Goal: Information Seeking & Learning: Learn about a topic

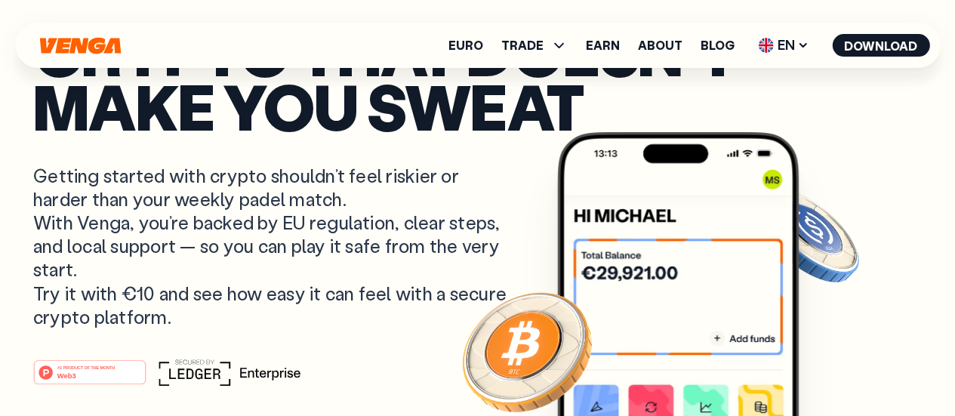
click at [723, 199] on img at bounding box center [678, 385] width 242 height 506
click at [420, 242] on p "Getting started with crypto shouldn’t feel riskier or harder than your weekly p…" at bounding box center [271, 246] width 477 height 165
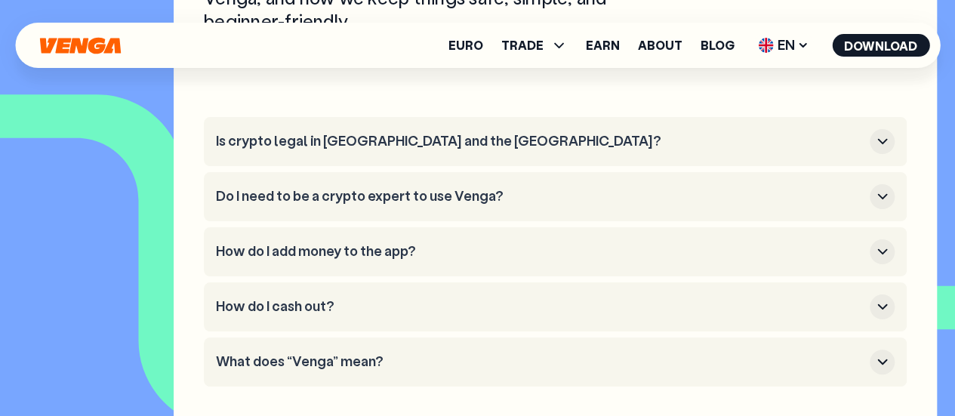
scroll to position [6297, 0]
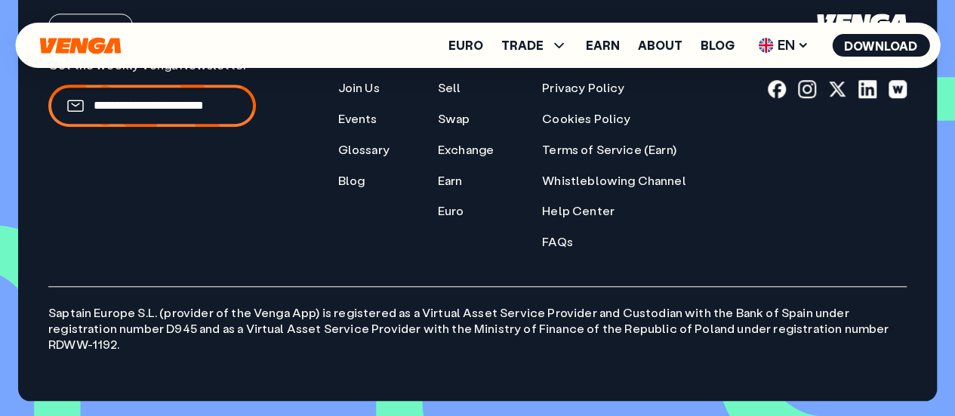
click at [760, 181] on div "Download Join our community General About Join Us Events Glossary Blog Product …" at bounding box center [477, 132] width 859 height 236
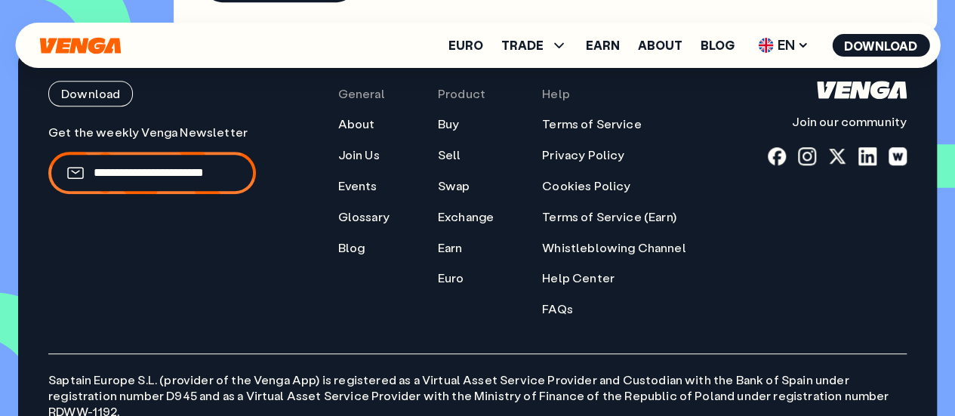
scroll to position [6216, 0]
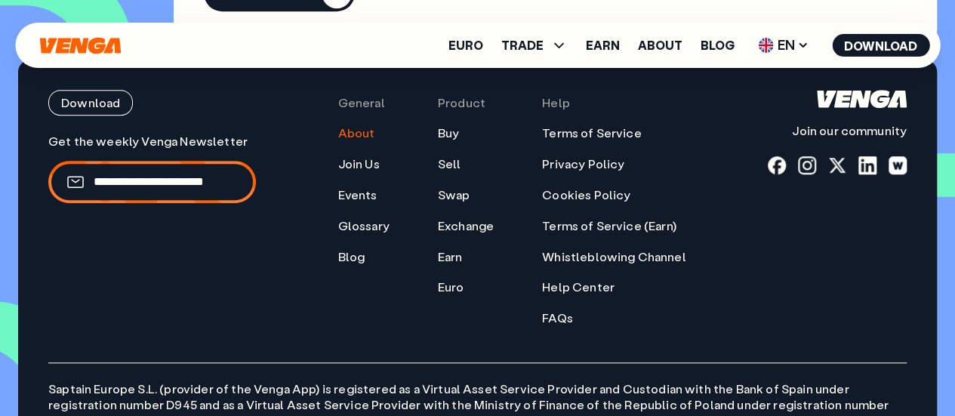
click at [375, 141] on link "About" at bounding box center [356, 133] width 37 height 16
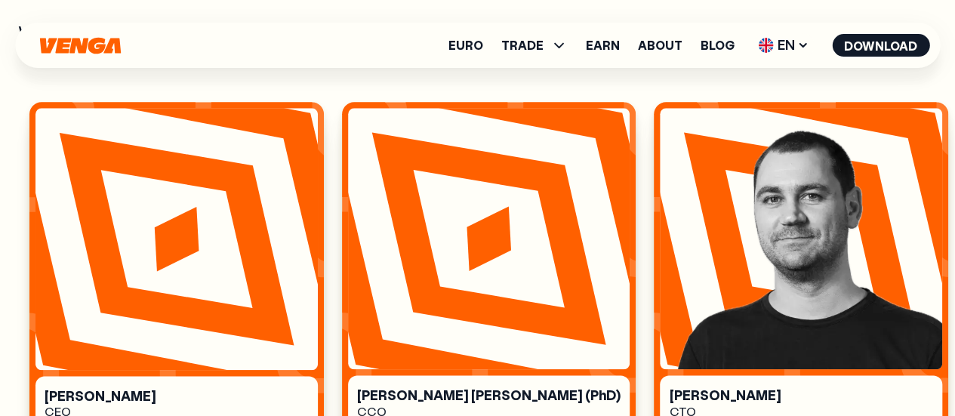
scroll to position [734, 0]
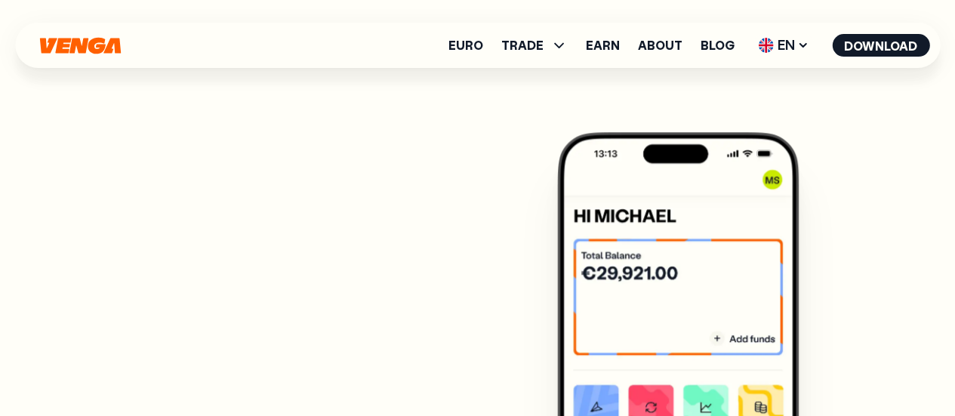
scroll to position [8, 0]
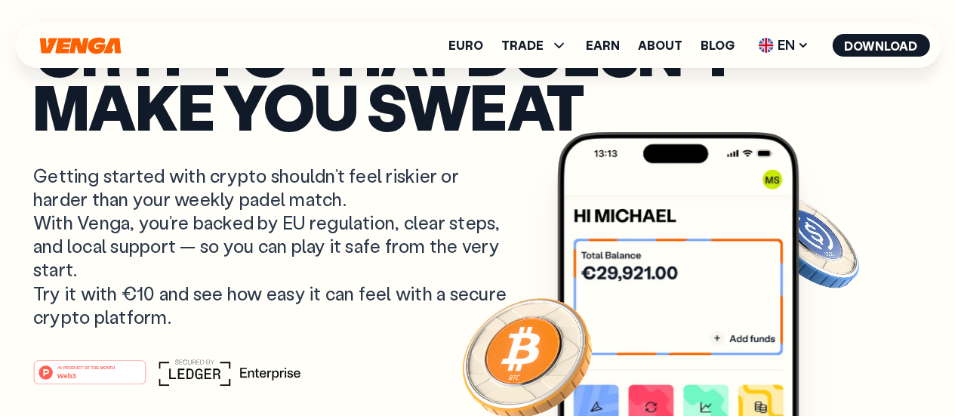
click at [94, 298] on p "Getting started with crypto shouldn’t feel riskier or harder than your weekly p…" at bounding box center [271, 246] width 477 height 165
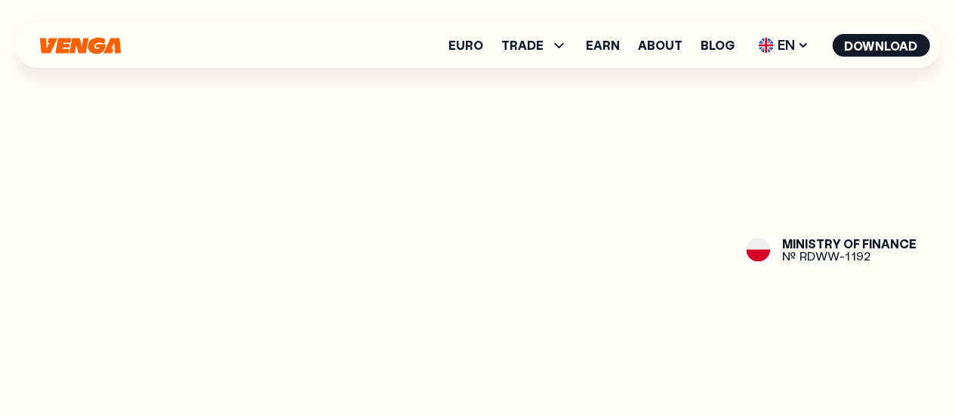
scroll to position [1499, 0]
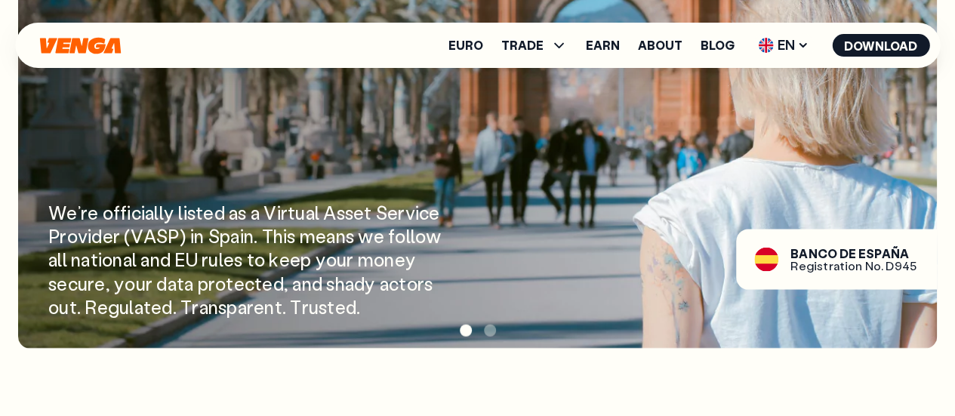
click at [575, 295] on div "W e ’ r e o f f i c i a l l y l i s t e d a s a V i r t u a l A s s e t S e r v…" at bounding box center [492, 260] width 889 height 118
click at [488, 329] on span at bounding box center [490, 331] width 12 height 12
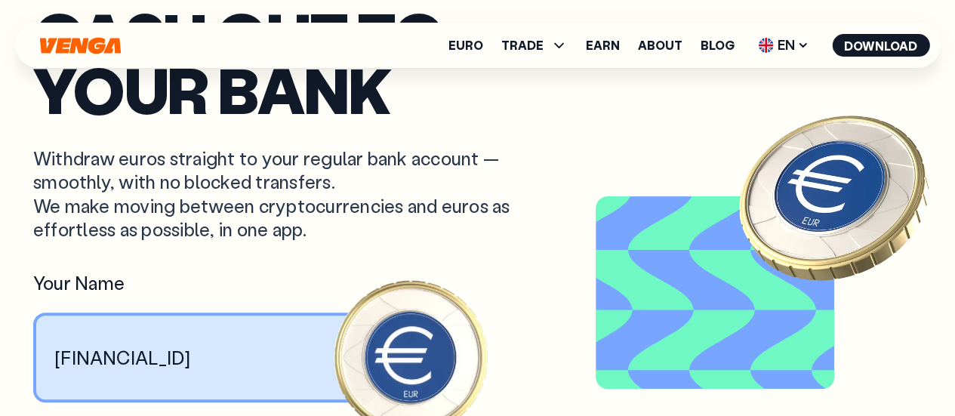
scroll to position [0, 0]
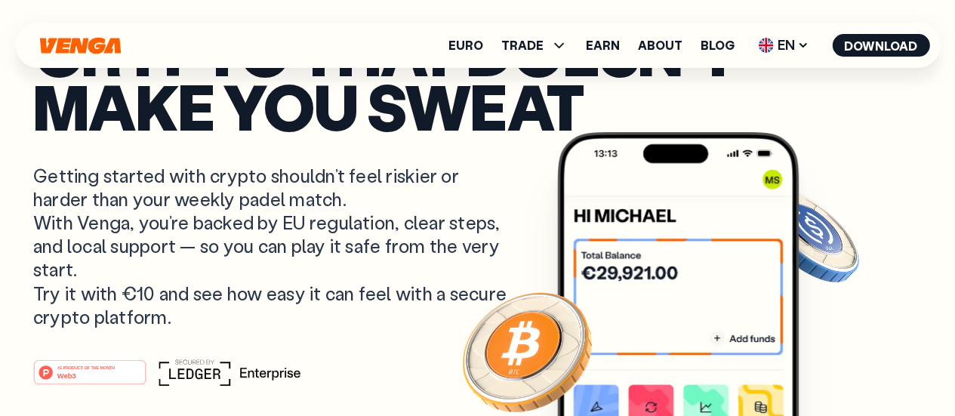
click at [763, 257] on img at bounding box center [678, 385] width 242 height 506
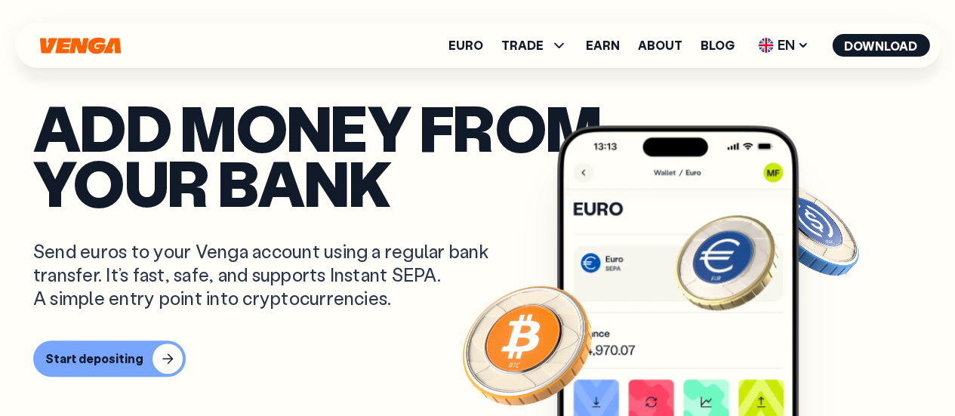
scroll to position [294, 0]
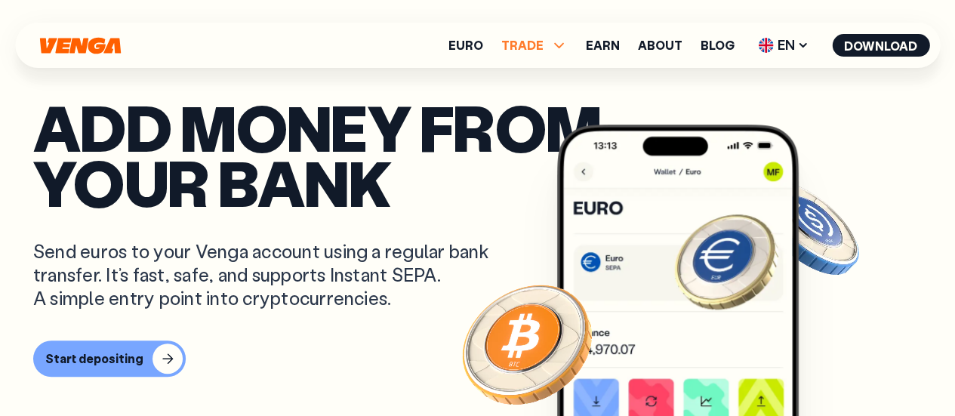
click at [542, 51] on span "TRADE" at bounding box center [522, 45] width 42 height 12
